Goal: Browse casually

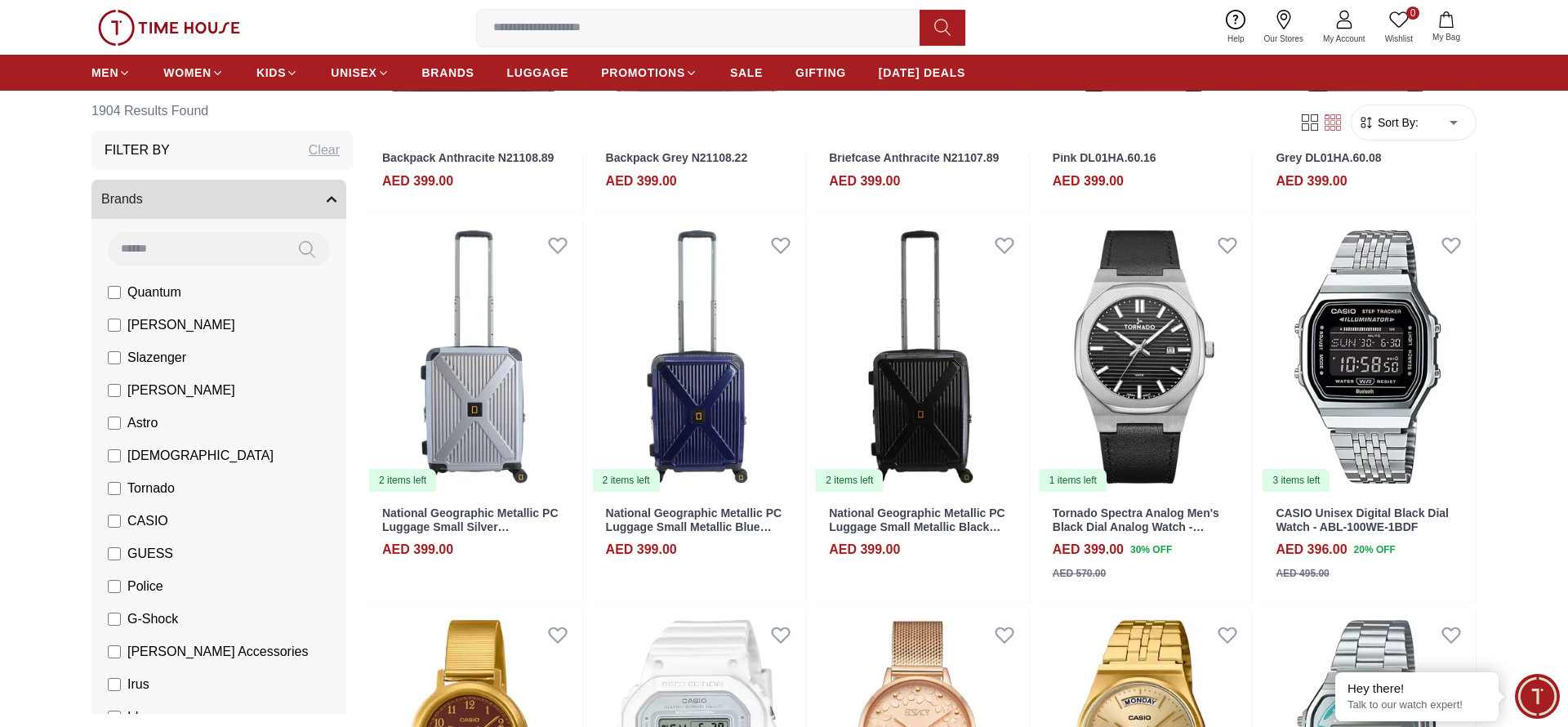
scroll to position [1776, 0]
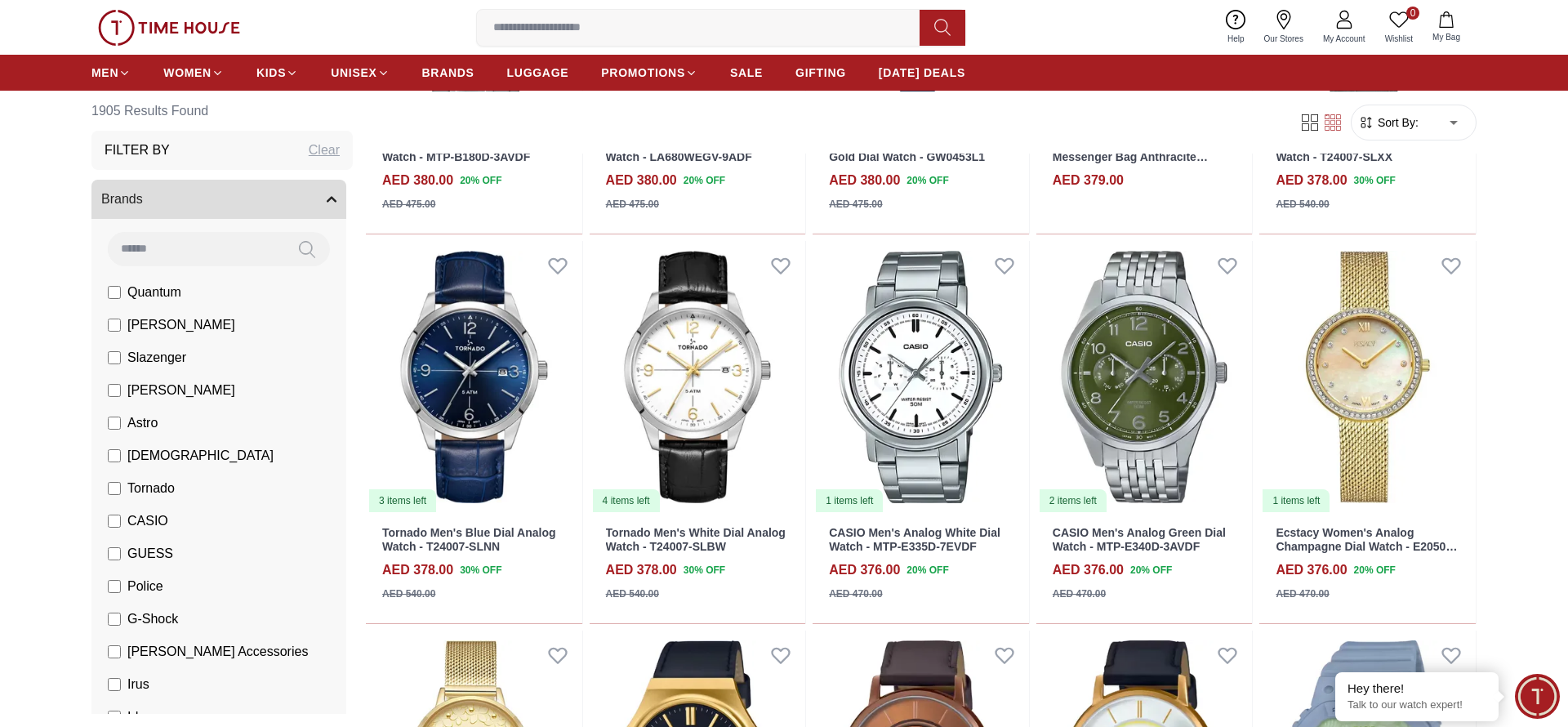
scroll to position [4925, 0]
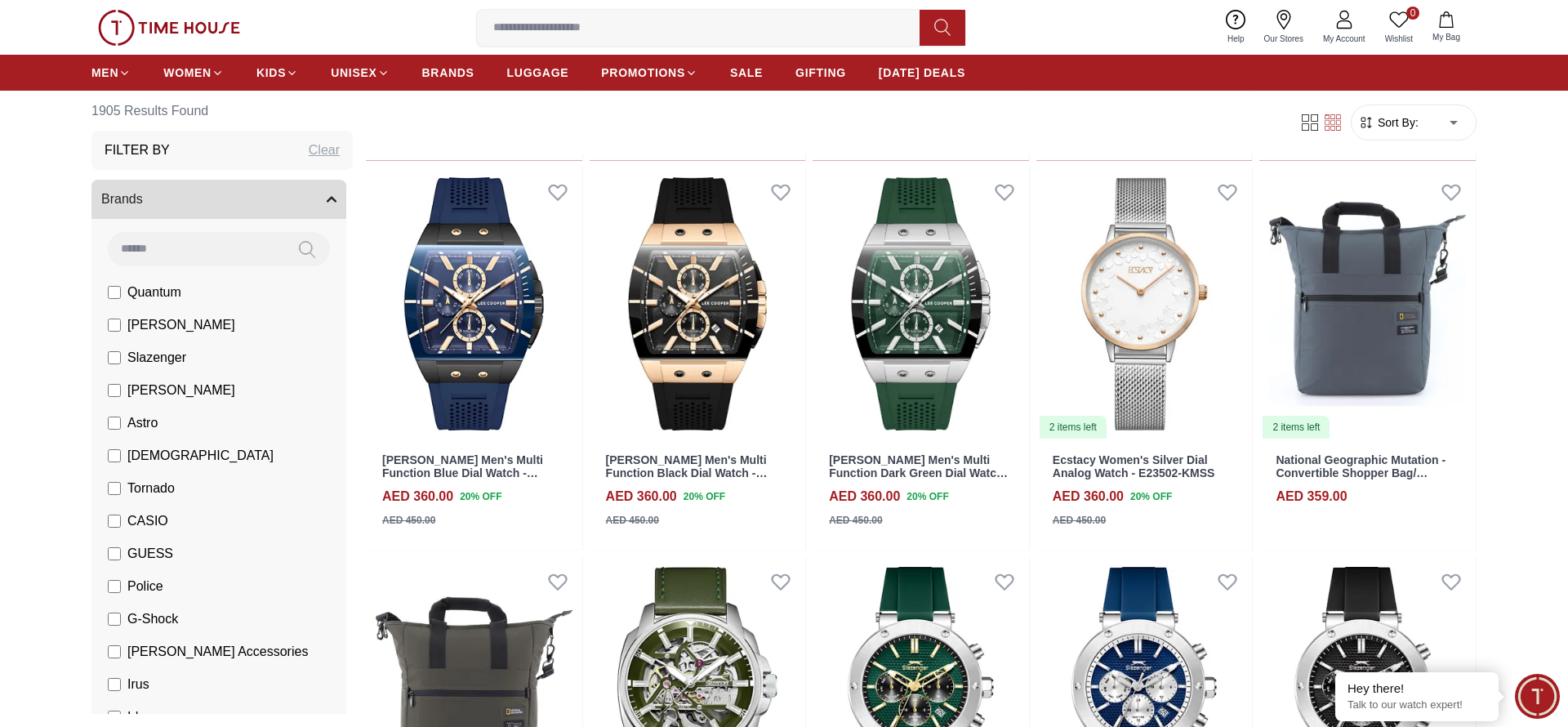
scroll to position [8074, 0]
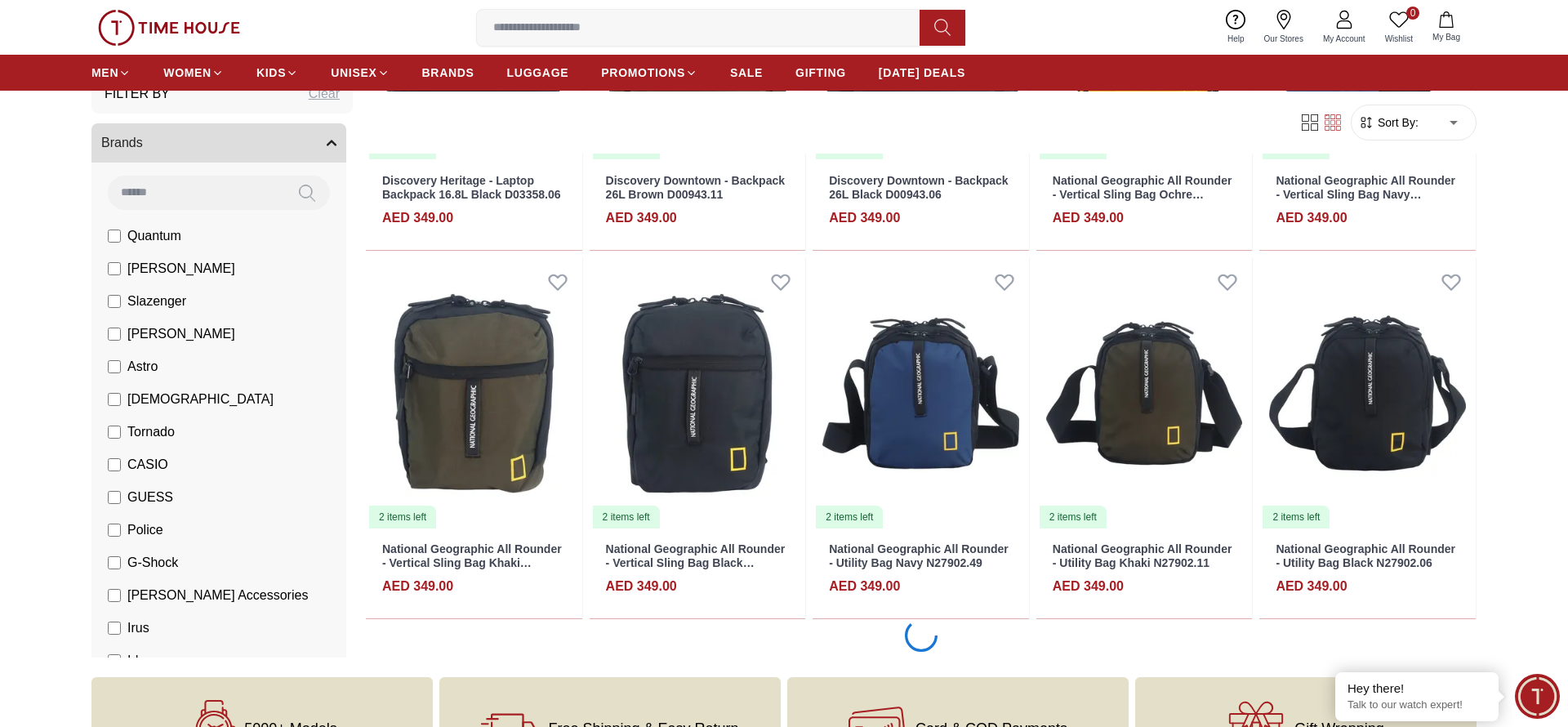
scroll to position [11160, 0]
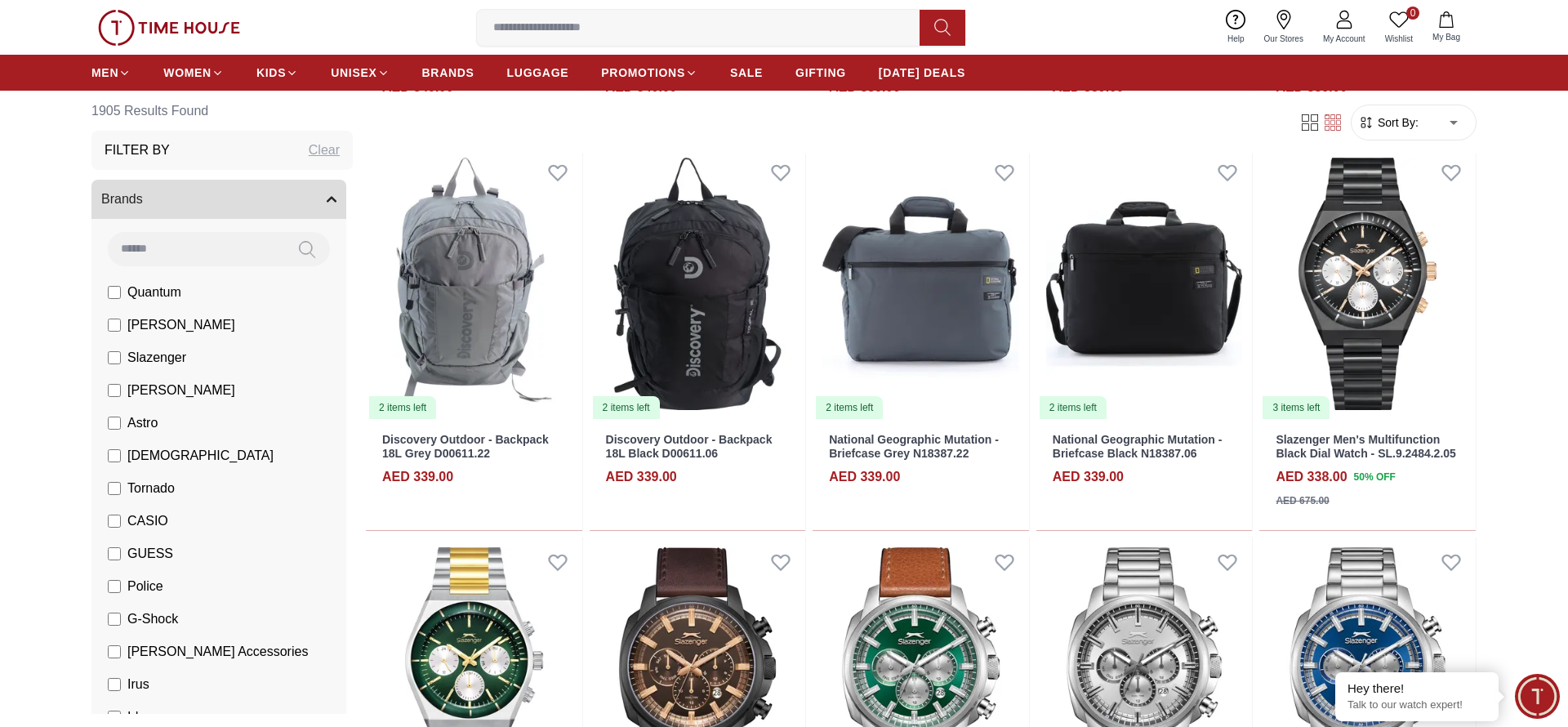
scroll to position [13598, 0]
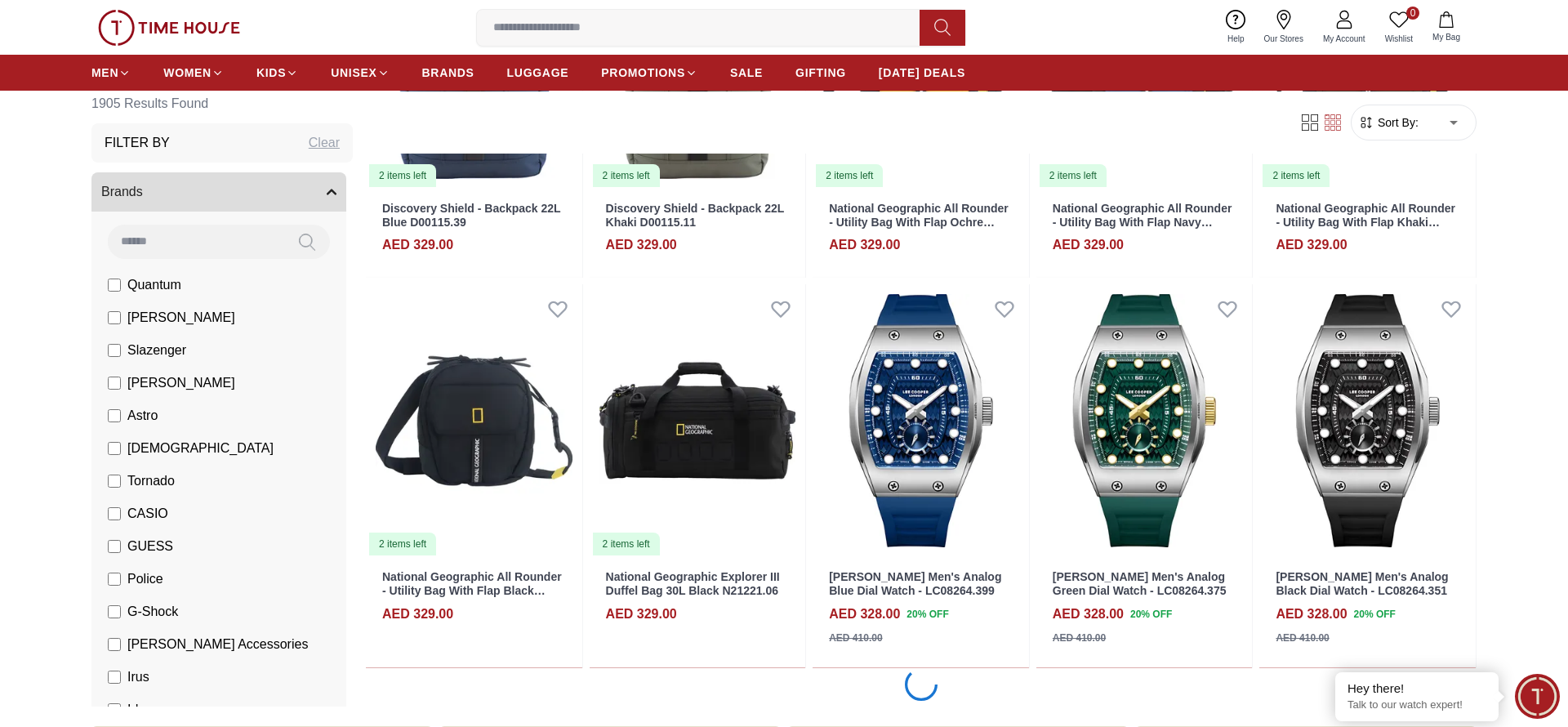
scroll to position [15905, 0]
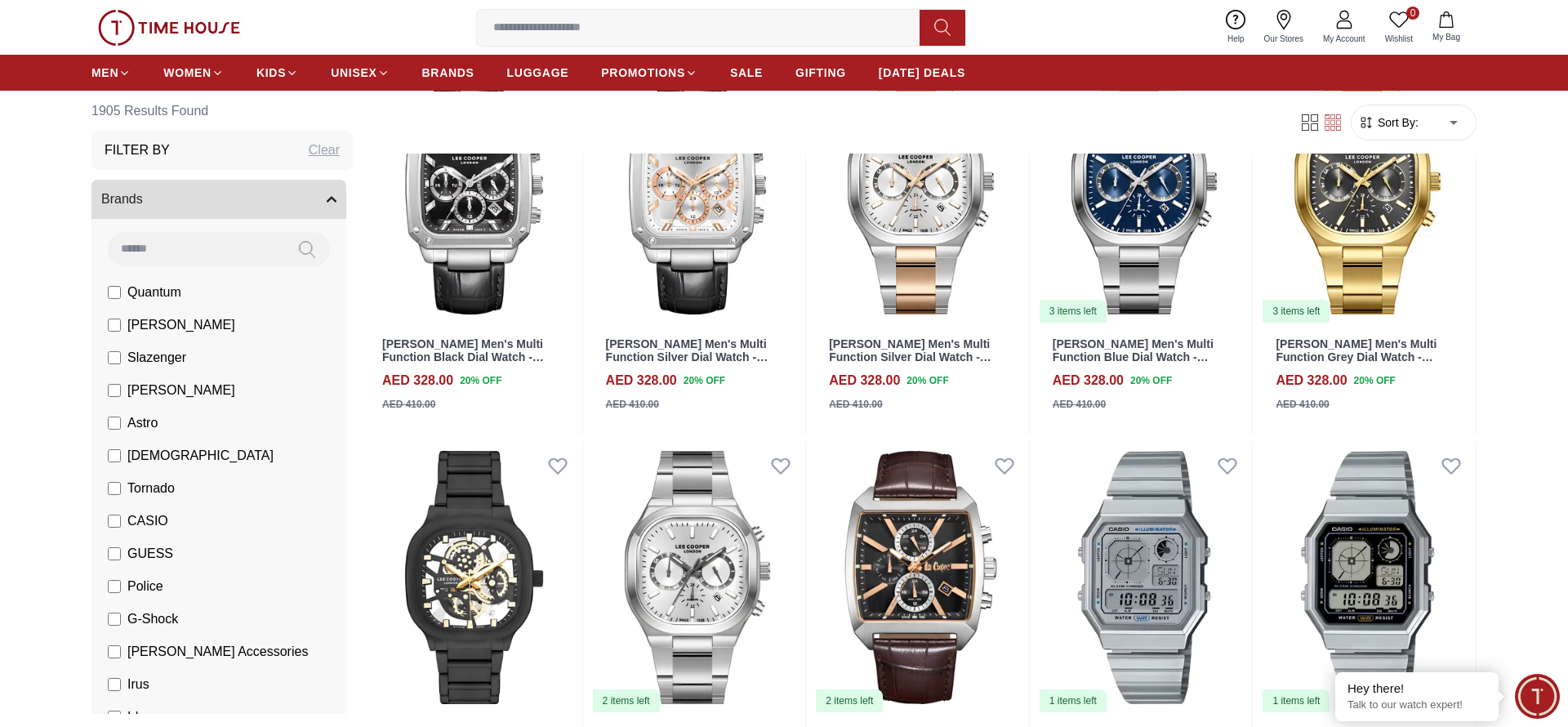
scroll to position [16770, 0]
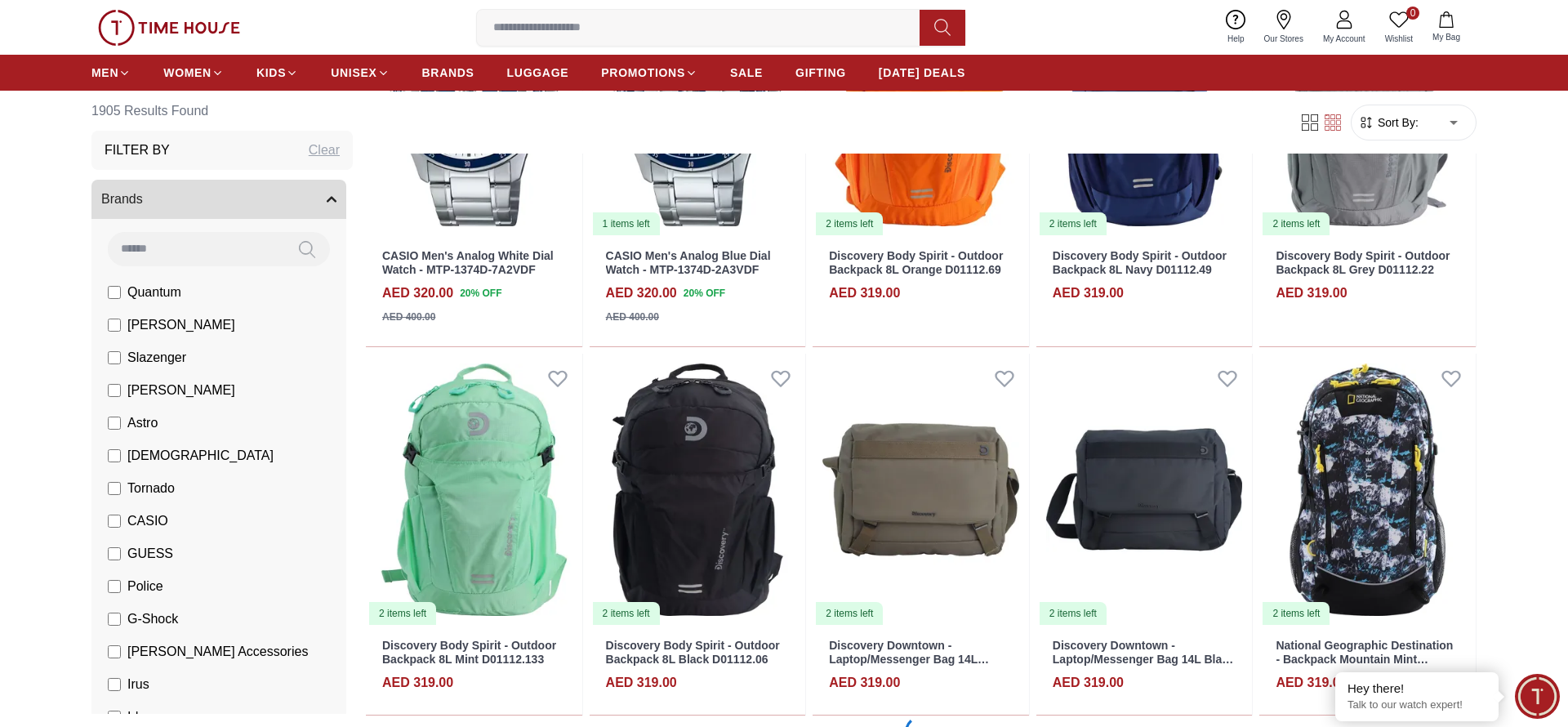
scroll to position [18482, 0]
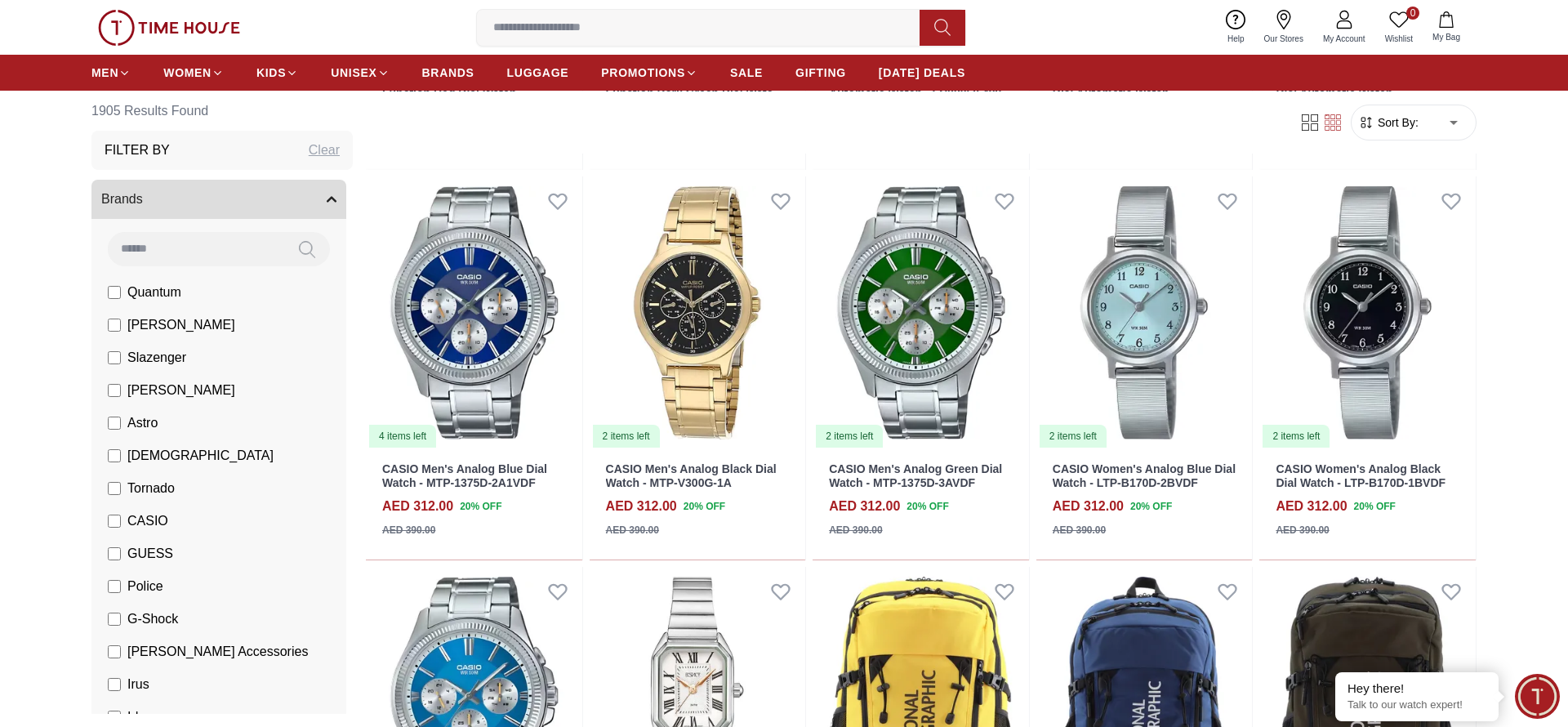
scroll to position [19941, 0]
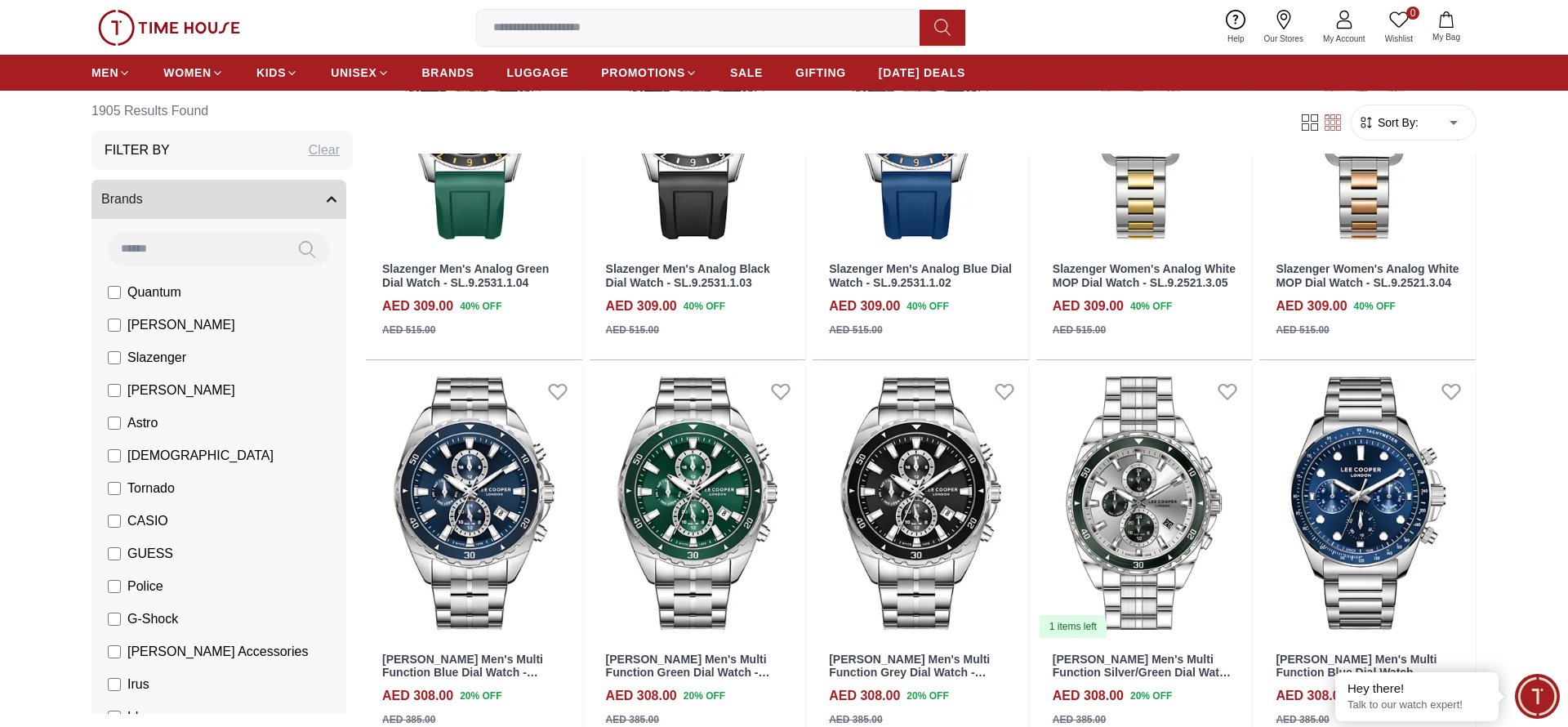
scroll to position [21341, 0]
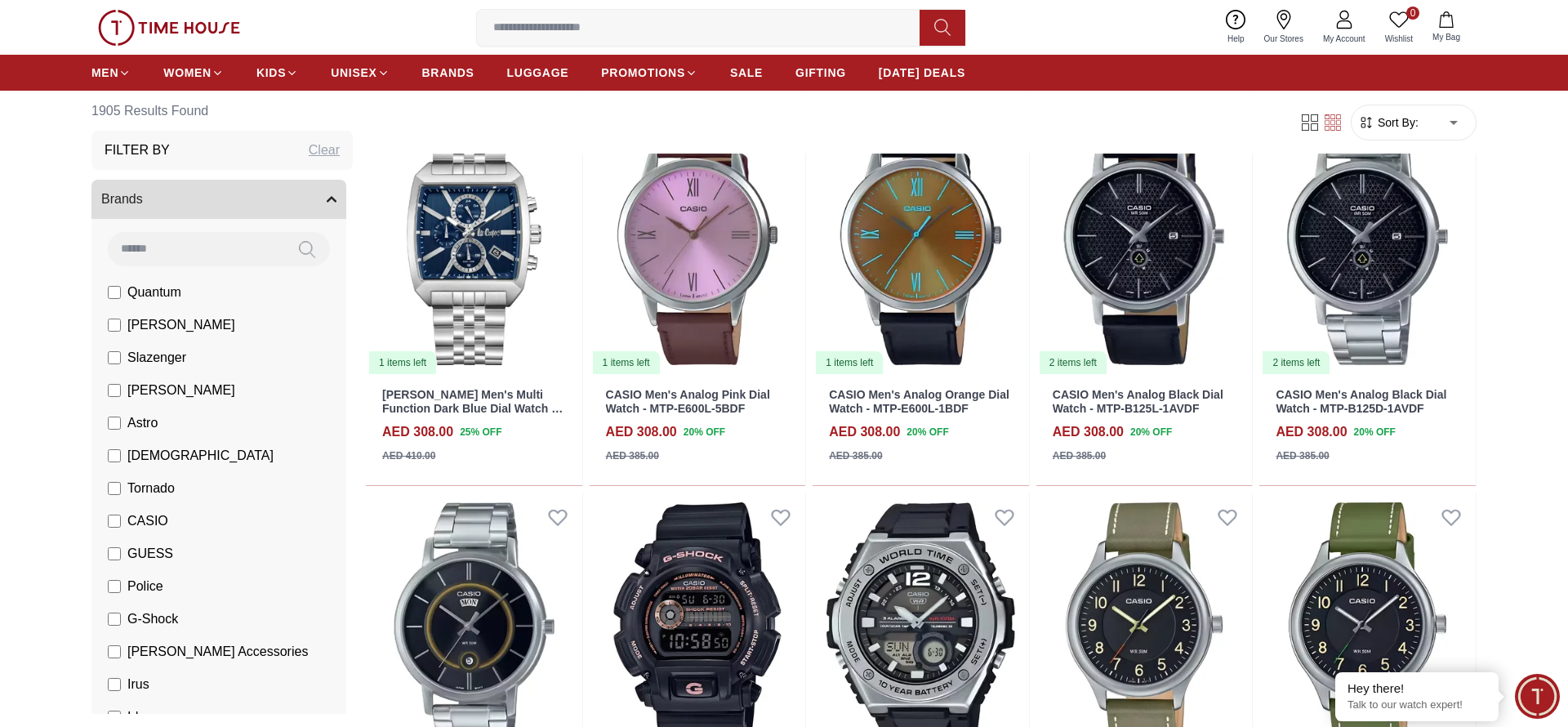
scroll to position [22938, 0]
